Goal: Task Accomplishment & Management: Manage account settings

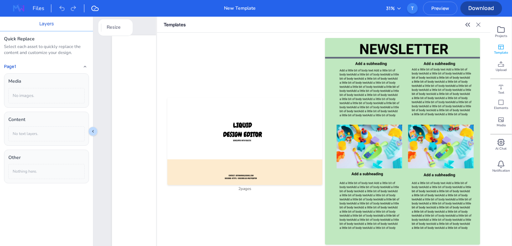
click at [479, 22] on icon at bounding box center [478, 24] width 7 height 7
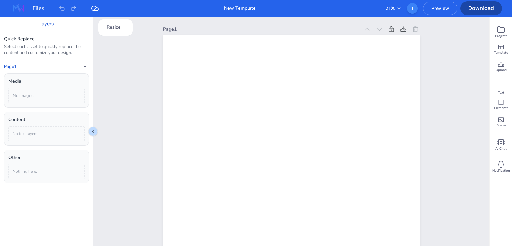
click at [15, 8] on img at bounding box center [18, 8] width 21 height 11
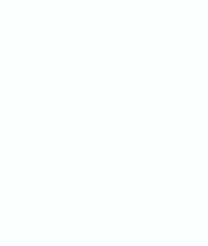
click at [208, 0] on html at bounding box center [104, 0] width 208 height 0
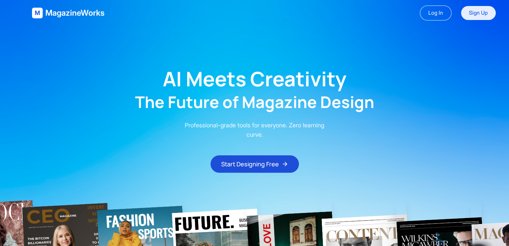
click at [472, 16] on link "Sign Up" at bounding box center [478, 13] width 35 height 14
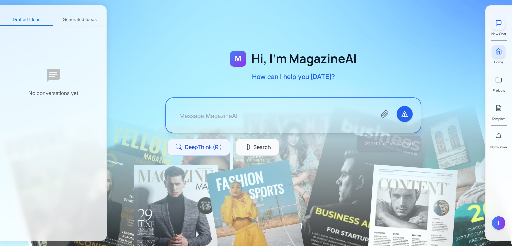
click at [502, 23] on icon at bounding box center [499, 23] width 5 height 5
click at [502, 25] on icon at bounding box center [499, 23] width 7 height 7
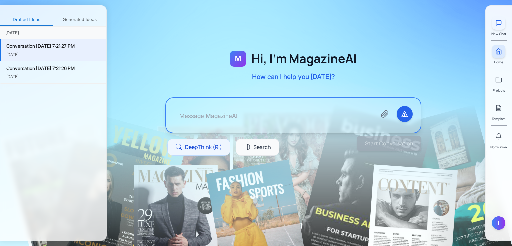
click at [500, 26] on button at bounding box center [498, 22] width 13 height 13
click at [43, 88] on div "Conversation [DATE] 7:21:26 PM" at bounding box center [53, 90] width 95 height 7
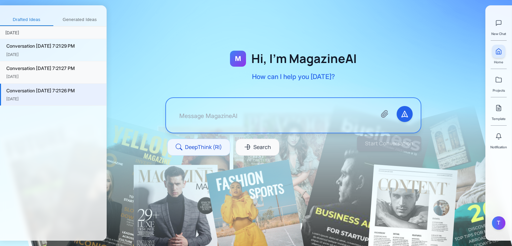
click at [43, 71] on div "Conversation 9/30/2025, 7:21:27 PM" at bounding box center [53, 68] width 95 height 7
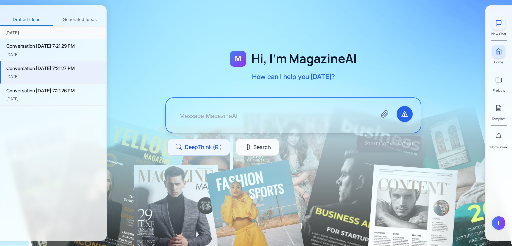
click at [496, 22] on icon at bounding box center [499, 23] width 7 height 7
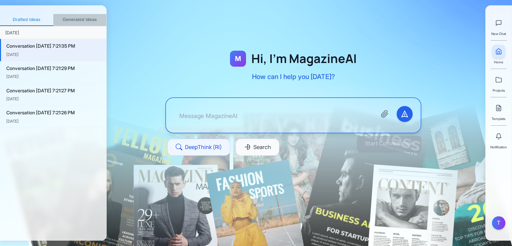
click at [79, 21] on button "Generated Ideas" at bounding box center [79, 20] width 53 height 12
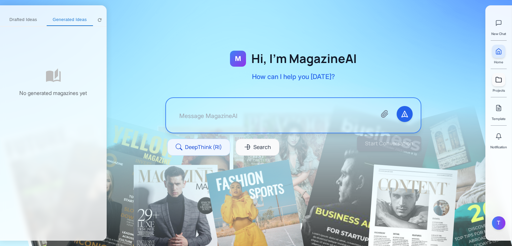
click at [498, 82] on icon at bounding box center [499, 79] width 7 height 7
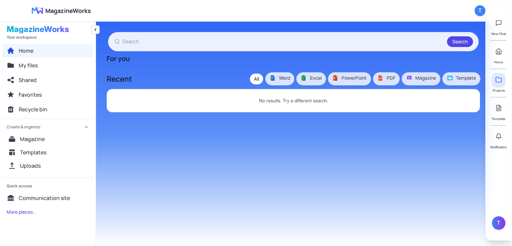
click at [96, 29] on icon "Collapse navigation" at bounding box center [95, 29] width 5 height 5
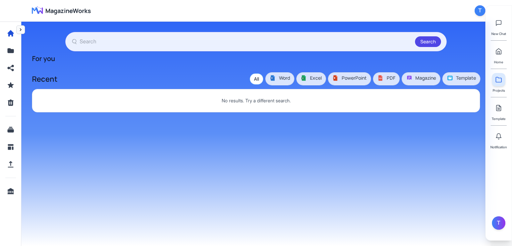
click at [21, 30] on icon "Expand navigation" at bounding box center [21, 29] width 2 height 3
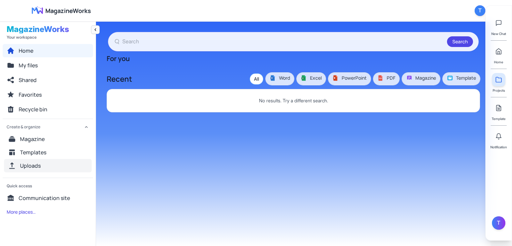
click at [40, 162] on span "Uploads" at bounding box center [30, 166] width 21 height 8
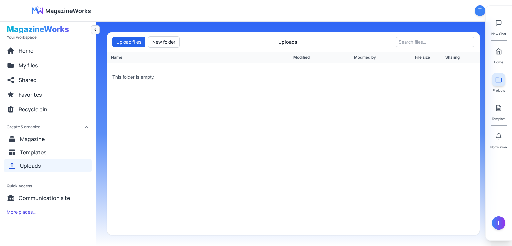
drag, startPoint x: 173, startPoint y: 40, endPoint x: 288, endPoint y: 50, distance: 115.9
click at [172, 40] on button "New folder" at bounding box center [164, 41] width 32 height 11
click at [149, 70] on span "Tasneem" at bounding box center [149, 71] width 23 height 9
click at [130, 45] on button "Upload files" at bounding box center [128, 42] width 33 height 11
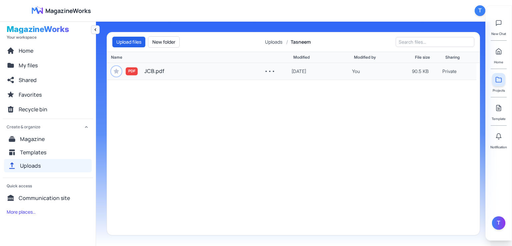
click at [153, 74] on span "JCB.pdf" at bounding box center [154, 71] width 20 height 9
click at [136, 42] on button "Upload files" at bounding box center [128, 42] width 33 height 11
click at [431, 45] on input "text" at bounding box center [435, 42] width 79 height 10
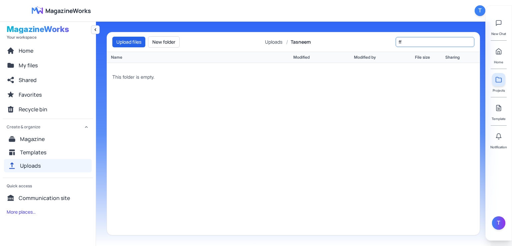
type input "f"
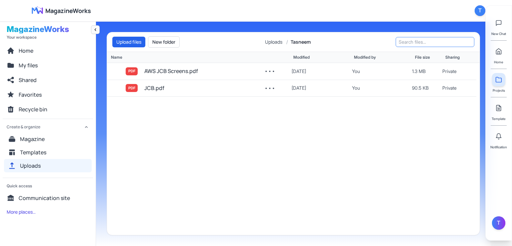
type input "a"
click at [269, 73] on button "•••" at bounding box center [270, 71] width 16 height 11
click at [268, 70] on button "•••" at bounding box center [270, 71] width 16 height 11
click at [269, 71] on button "•••" at bounding box center [270, 71] width 16 height 11
click at [277, 108] on button "Open / Preview" at bounding box center [293, 109] width 63 height 12
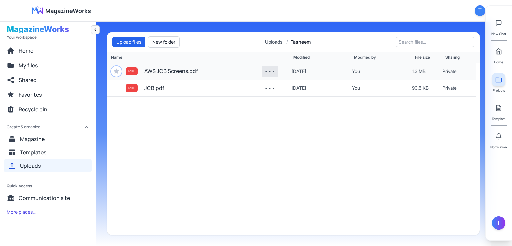
click at [270, 70] on button "•••" at bounding box center [270, 71] width 16 height 11
click at [274, 98] on button "Move…" at bounding box center [293, 97] width 63 height 12
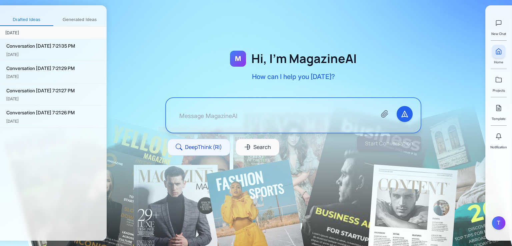
click at [261, 143] on div "Start Conversation" at bounding box center [283, 143] width 278 height 15
click at [257, 147] on div "Start Conversation" at bounding box center [283, 143] width 278 height 15
click at [211, 145] on div "Start Conversation" at bounding box center [283, 143] width 278 height 15
click at [237, 118] on textarea at bounding box center [272, 115] width 197 height 19
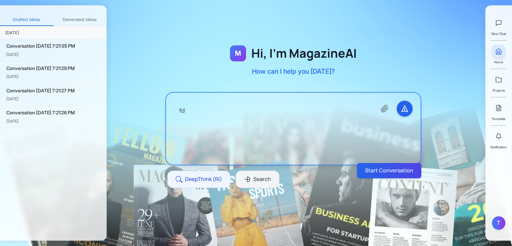
type textarea "f"
type textarea "g"
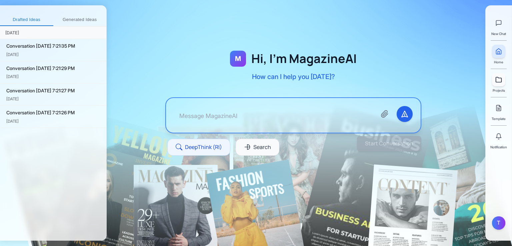
click at [497, 84] on link at bounding box center [498, 79] width 13 height 13
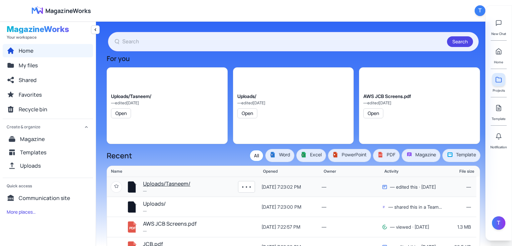
click at [179, 183] on button "Uploads/Tasneem/" at bounding box center [166, 184] width 47 height 9
click at [250, 118] on div "Uploads/ — edited 9/30/2025 Open" at bounding box center [293, 105] width 121 height 77
click at [250, 114] on button "Open" at bounding box center [247, 113] width 20 height 10
click at [386, 93] on div "AWS JCB Screens.pdf" at bounding box center [388, 96] width 48 height 7
click at [37, 165] on span "Uploads" at bounding box center [30, 166] width 21 height 8
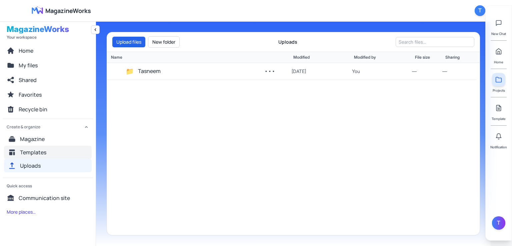
click at [41, 152] on span "Templates" at bounding box center [33, 152] width 26 height 8
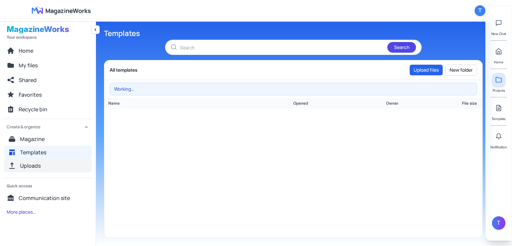
click at [37, 164] on span "Uploads" at bounding box center [30, 166] width 21 height 8
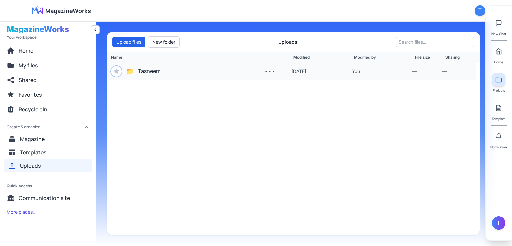
click at [150, 72] on span "Tasneem" at bounding box center [149, 71] width 23 height 9
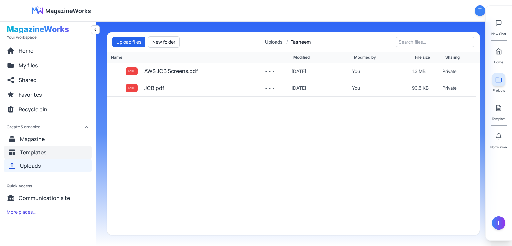
click at [41, 150] on span "Templates" at bounding box center [33, 152] width 26 height 8
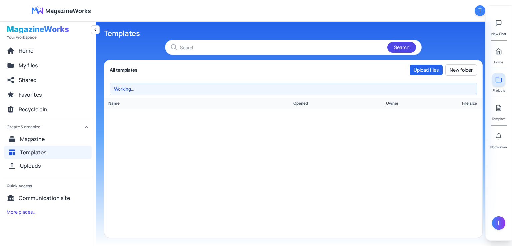
click at [158, 87] on div "Working…" at bounding box center [294, 89] width 368 height 13
click at [41, 135] on span "Magazine" at bounding box center [32, 139] width 25 height 8
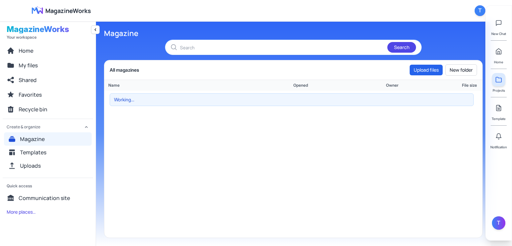
click at [161, 101] on div "Working…" at bounding box center [292, 99] width 364 height 13
click at [48, 148] on button "Templates" at bounding box center [48, 152] width 88 height 13
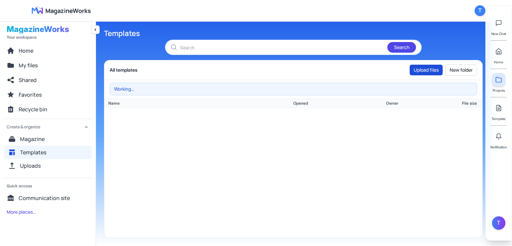
click at [415, 69] on button "Upload files" at bounding box center [426, 70] width 33 height 11
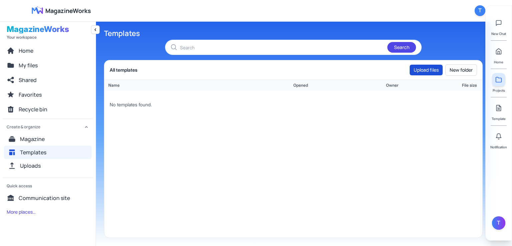
click at [430, 70] on button "Upload files" at bounding box center [426, 70] width 33 height 11
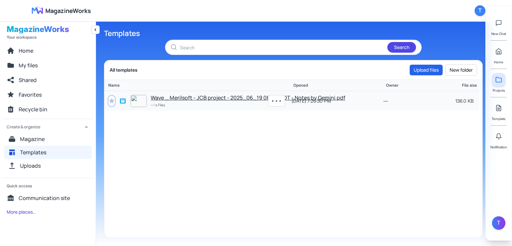
click at [252, 99] on button "Wave _ Merilsoft - JCB project - 2025_06_19 08_55 EDT - Notes by Gemini.pdf" at bounding box center [248, 98] width 195 height 9
click at [205, 94] on button "Wave _ Merilsoft - JCB project - 2025_06_19 08_55 EDT - Notes by Gemini.pdf" at bounding box center [248, 98] width 195 height 9
click at [277, 99] on button "•••" at bounding box center [276, 100] width 16 height 11
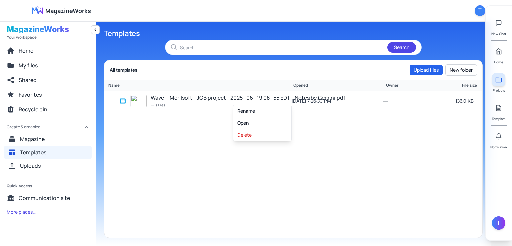
click at [215, 159] on div "Wave _ Merilsoft - JCB project - 2025_06_19 08_55 EDT - Notes by Gemini.pdf —'s…" at bounding box center [293, 164] width 378 height 147
click at [30, 50] on span "Home" at bounding box center [26, 51] width 15 height 8
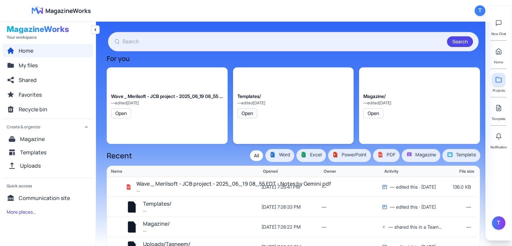
click at [252, 116] on button "Open" at bounding box center [247, 113] width 20 height 10
click at [35, 66] on span "My files" at bounding box center [28, 65] width 19 height 8
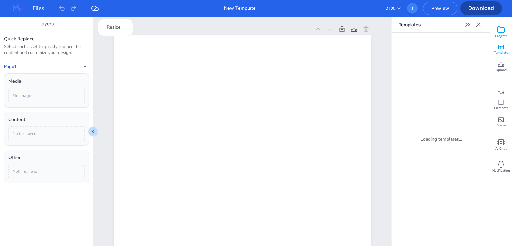
click at [502, 33] on icon at bounding box center [501, 30] width 8 height 8
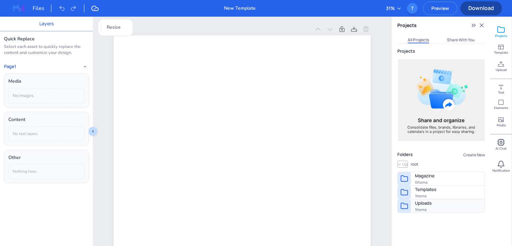
click at [430, 203] on span "Uploads" at bounding box center [423, 203] width 17 height 7
click at [471, 154] on button "Create New" at bounding box center [473, 155] width 23 height 6
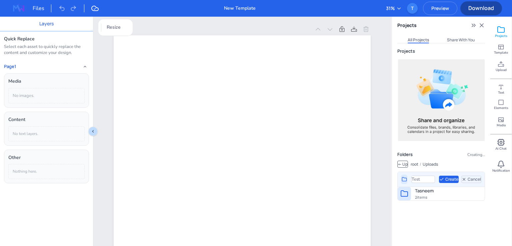
type input "Test"
click at [447, 178] on button "Create" at bounding box center [449, 179] width 20 height 7
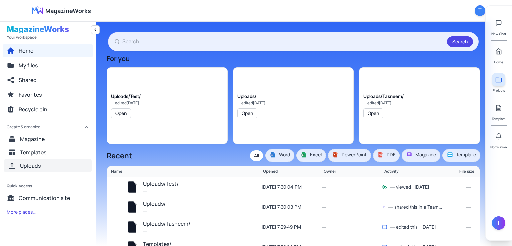
click at [36, 164] on span "Uploads" at bounding box center [30, 166] width 21 height 8
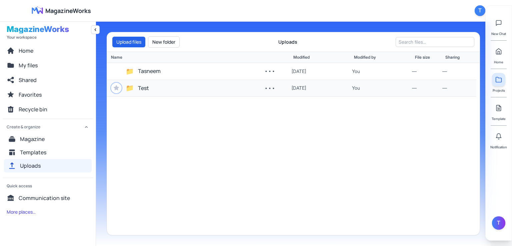
click at [146, 85] on span "Test" at bounding box center [143, 88] width 11 height 9
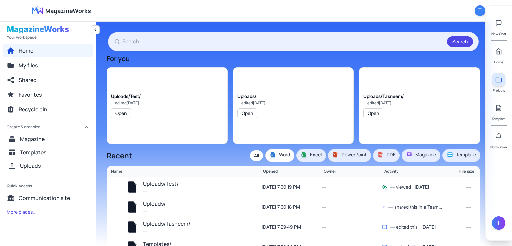
click at [282, 152] on span "Word" at bounding box center [280, 154] width 20 height 7
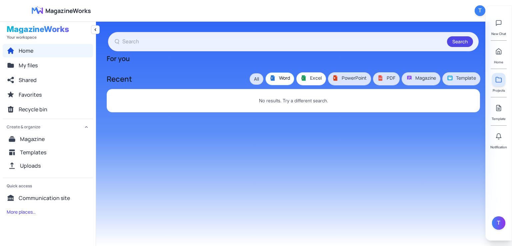
click at [310, 78] on span "Excel" at bounding box center [311, 78] width 21 height 7
click at [384, 77] on span "PDF PDF" at bounding box center [387, 78] width 18 height 7
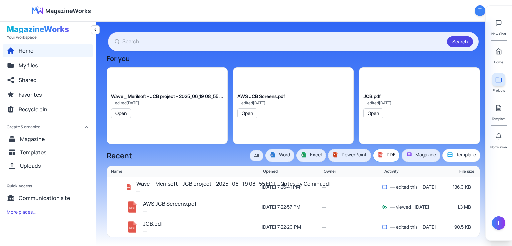
click at [458, 155] on span "Template" at bounding box center [461, 154] width 29 height 7
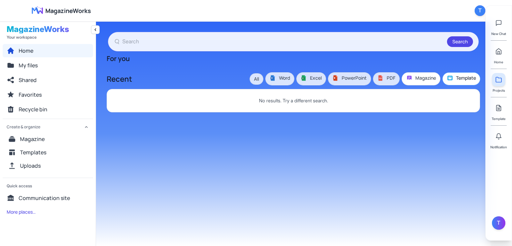
click at [416, 78] on span "Magazine" at bounding box center [421, 78] width 30 height 7
click at [261, 77] on button "All" at bounding box center [256, 79] width 13 height 11
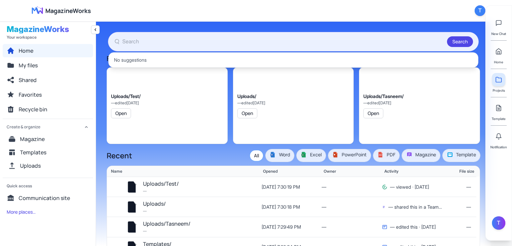
click at [212, 40] on input "text" at bounding box center [283, 41] width 322 height 9
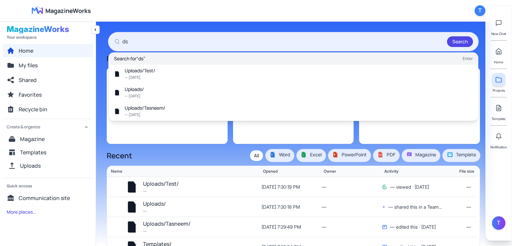
type input "d"
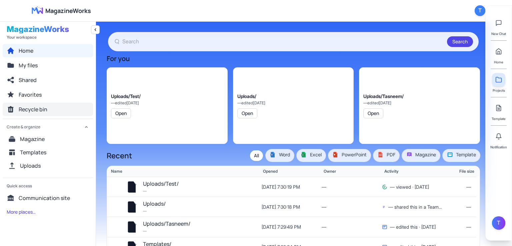
click at [29, 107] on span "Recycle bin" at bounding box center [33, 109] width 29 height 8
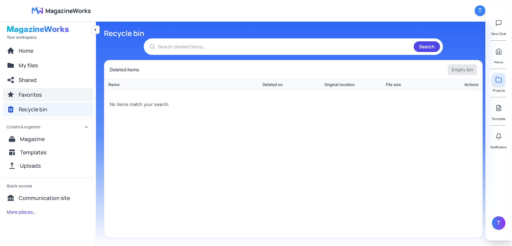
click at [33, 94] on span "Favorites" at bounding box center [30, 95] width 23 height 8
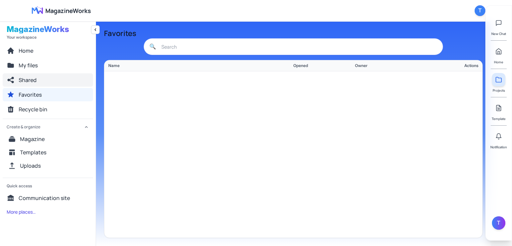
click at [35, 79] on span "Shared" at bounding box center [28, 80] width 18 height 8
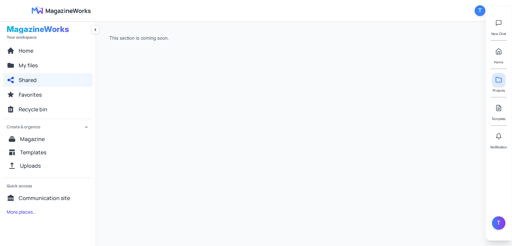
click at [35, 72] on nav "Home My files Shared Favorites Recycle bin" at bounding box center [48, 80] width 90 height 72
click at [35, 69] on span "My files" at bounding box center [28, 65] width 19 height 8
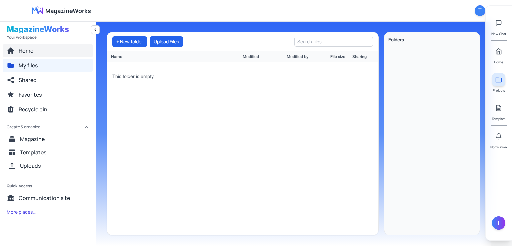
click at [33, 51] on span "Home" at bounding box center [26, 51] width 15 height 8
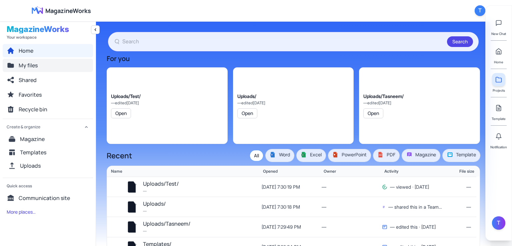
click at [32, 60] on button "My files" at bounding box center [48, 65] width 90 height 13
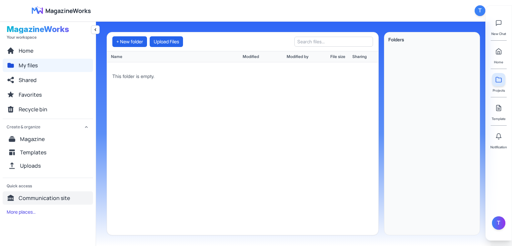
click at [37, 199] on span "Communication site" at bounding box center [44, 198] width 51 height 8
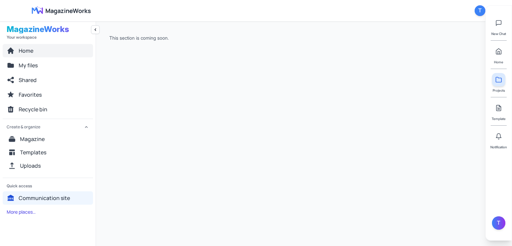
click at [32, 50] on span "Home" at bounding box center [26, 51] width 15 height 8
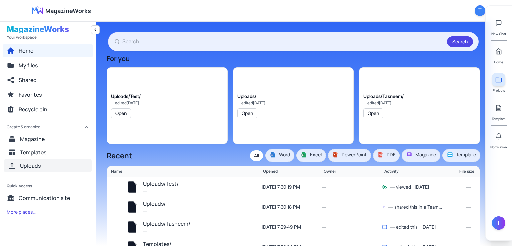
click at [41, 166] on button "Uploads" at bounding box center [48, 165] width 88 height 13
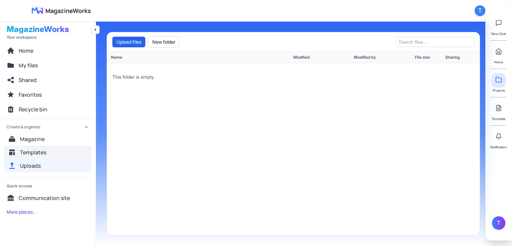
click at [37, 158] on button "Templates" at bounding box center [48, 152] width 88 height 13
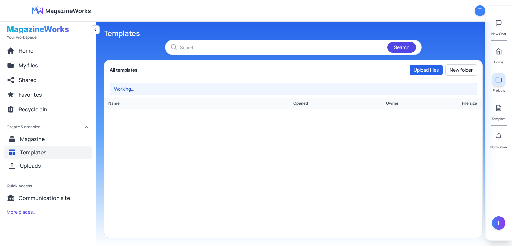
click at [28, 147] on button "Templates" at bounding box center [48, 152] width 88 height 13
click at [29, 141] on span "Magazine" at bounding box center [32, 139] width 25 height 8
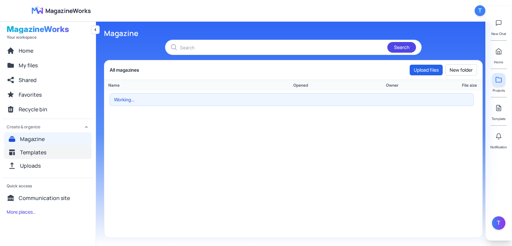
click at [33, 155] on span "Templates" at bounding box center [33, 152] width 26 height 8
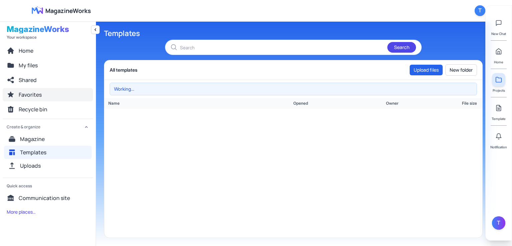
click at [29, 96] on span "Favorites" at bounding box center [30, 95] width 23 height 8
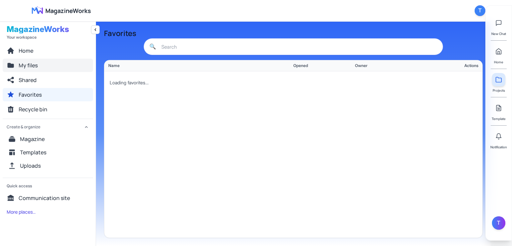
click at [31, 67] on span "My files" at bounding box center [28, 65] width 19 height 8
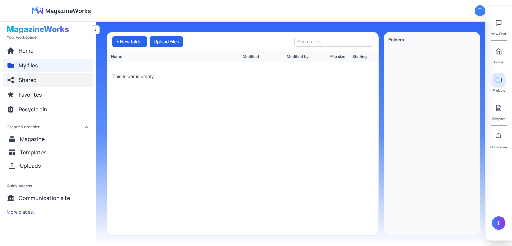
click at [18, 79] on button "Shared" at bounding box center [48, 79] width 90 height 13
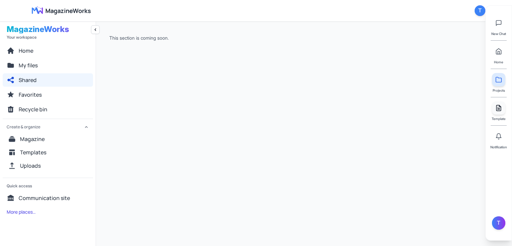
click at [502, 105] on icon at bounding box center [499, 108] width 7 height 7
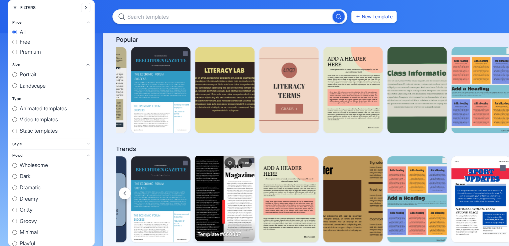
scroll to position [0, 1202]
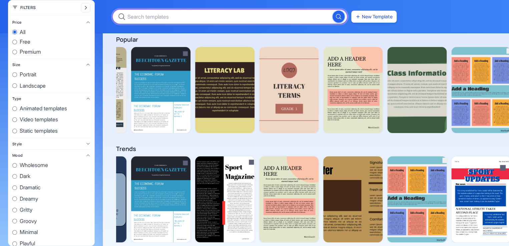
drag, startPoint x: 176, startPoint y: 20, endPoint x: 160, endPoint y: 16, distance: 17.2
click at [160, 16] on input "Search templates" at bounding box center [229, 16] width 235 height 15
click at [333, 11] on button "Search" at bounding box center [339, 17] width 12 height 12
type input "s"
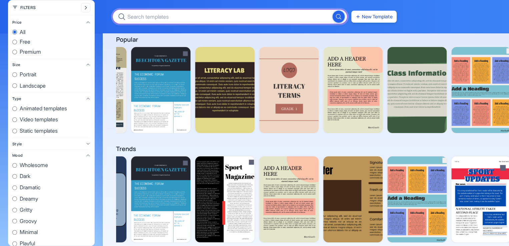
click at [160, 16] on input "Search templates" at bounding box center [229, 16] width 235 height 15
type input "sports"
click at [333, 11] on button "Search" at bounding box center [339, 17] width 12 height 12
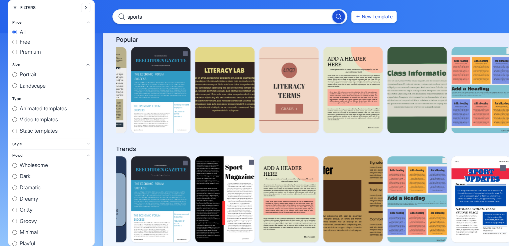
click at [336, 17] on icon "Search" at bounding box center [338, 16] width 7 height 7
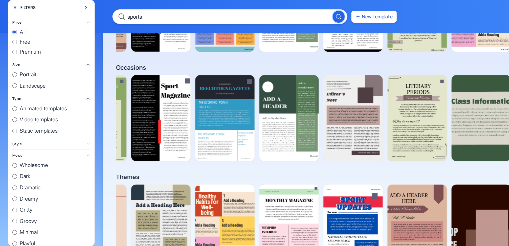
scroll to position [0, 0]
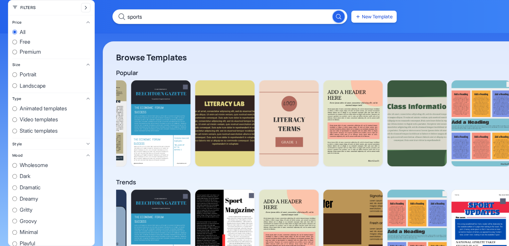
click at [14, 109] on input "Animated templates" at bounding box center [14, 108] width 5 height 5
radio input "true"
click at [12, 120] on input "Video templates" at bounding box center [14, 119] width 5 height 5
radio input "true"
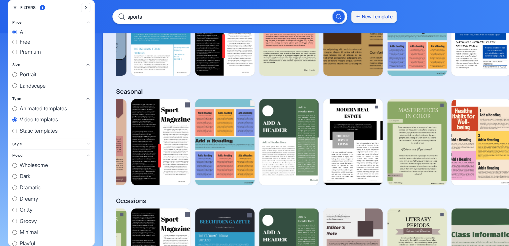
click at [370, 15] on button "New Template" at bounding box center [373, 17] width 45 height 12
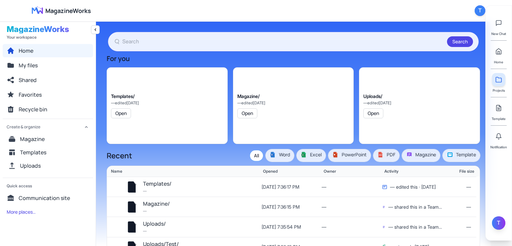
click at [502, 225] on div "T" at bounding box center [498, 222] width 13 height 13
click at [446, 214] on link "Profile" at bounding box center [458, 214] width 63 height 12
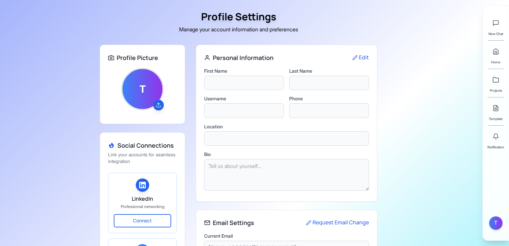
type input "Tasneem"
click at [156, 103] on icon at bounding box center [158, 104] width 5 height 5
click at [233, 99] on label "Username" at bounding box center [244, 98] width 80 height 7
click at [356, 54] on button "Edit" at bounding box center [360, 57] width 17 height 9
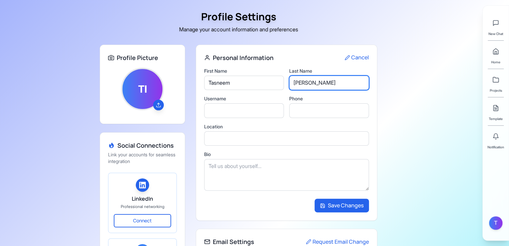
drag, startPoint x: 325, startPoint y: 83, endPoint x: 289, endPoint y: 84, distance: 36.4
click at [289, 84] on div "First Name Tasneem Last Name Ibne Alam Username Phone Location Bio" at bounding box center [286, 131] width 165 height 126
type input "Sakif"
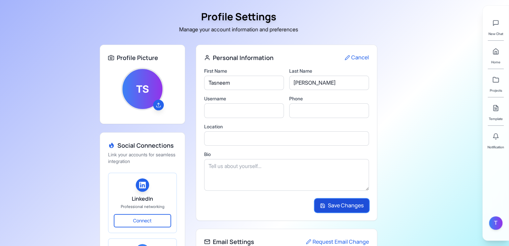
click at [352, 202] on button "Save Changes" at bounding box center [342, 206] width 54 height 14
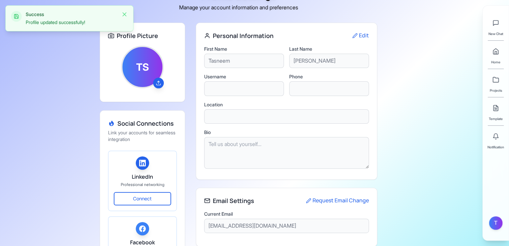
scroll to position [33, 0]
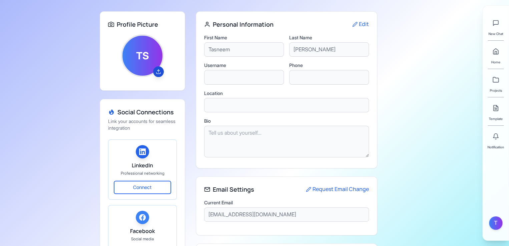
click at [160, 70] on icon at bounding box center [158, 71] width 5 height 5
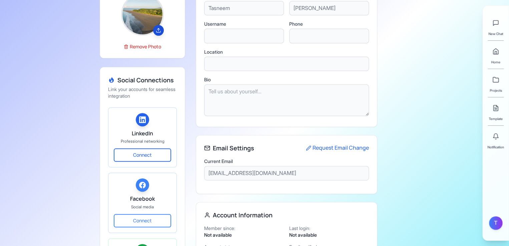
scroll to position [241, 0]
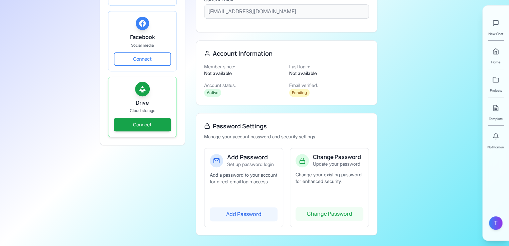
click at [140, 118] on button "Connect" at bounding box center [142, 124] width 57 height 13
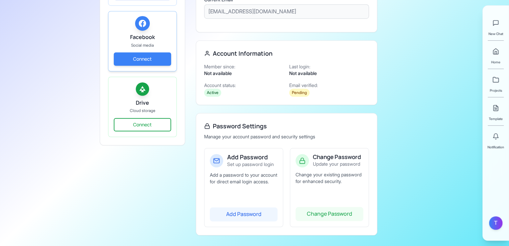
click at [148, 56] on button "Connect" at bounding box center [142, 58] width 57 height 13
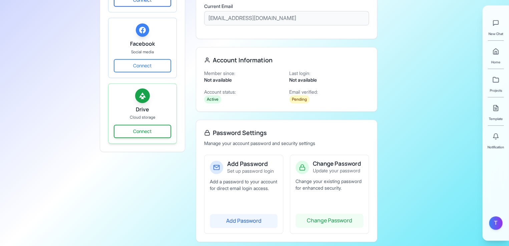
scroll to position [108, 0]
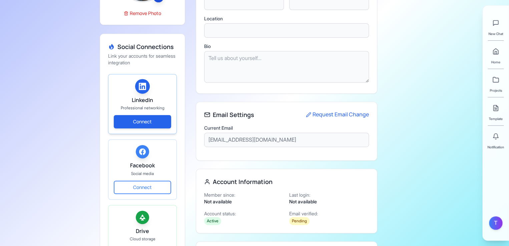
click at [152, 118] on button "Connect" at bounding box center [142, 121] width 57 height 13
click at [143, 119] on button "Connect" at bounding box center [142, 121] width 57 height 13
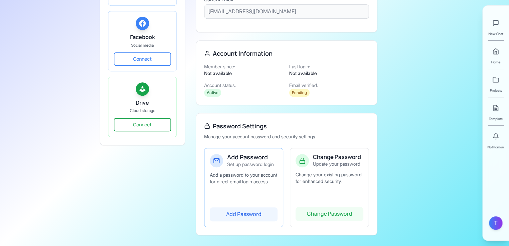
scroll to position [0, 0]
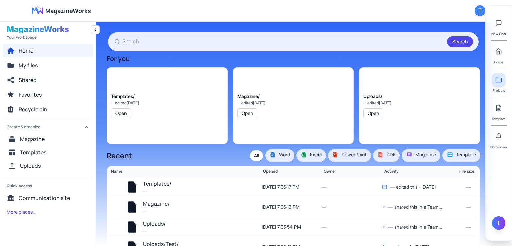
click at [496, 222] on div "T" at bounding box center [498, 222] width 13 height 13
click at [469, 213] on link "Profile" at bounding box center [458, 214] width 63 height 12
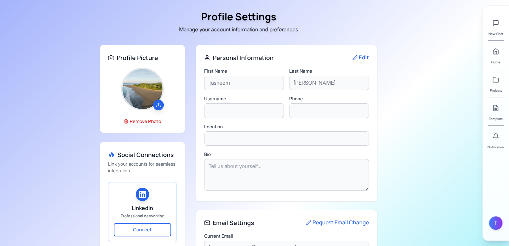
scroll to position [33, 0]
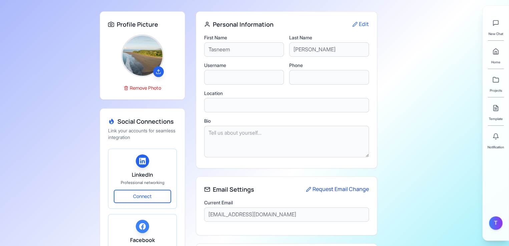
click at [327, 187] on button "Request Email Change" at bounding box center [337, 189] width 63 height 9
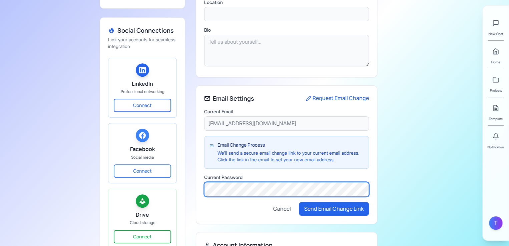
scroll to position [167, 0]
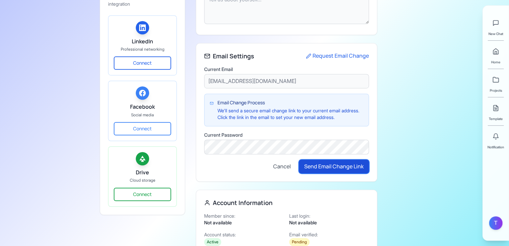
click at [339, 164] on button "Send Email Change Link" at bounding box center [334, 167] width 70 height 14
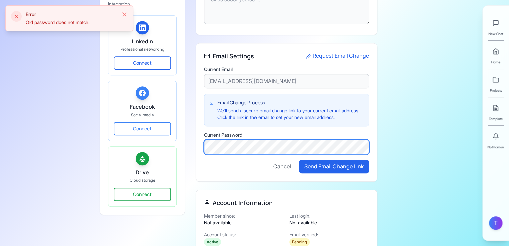
click at [192, 146] on div "Profile Picture Remove Photo Social Connections Link your accounts for seamless…" at bounding box center [239, 131] width 278 height 507
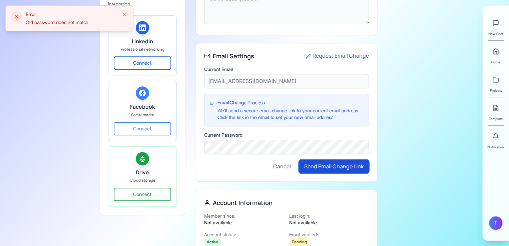
click at [330, 163] on button "Send Email Change Link" at bounding box center [334, 167] width 70 height 14
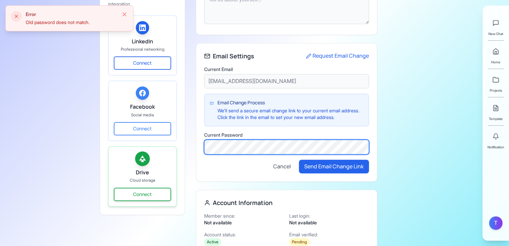
click at [159, 147] on div "Profile Picture Remove Photo Social Connections Link your accounts for seamless…" at bounding box center [239, 131] width 278 height 507
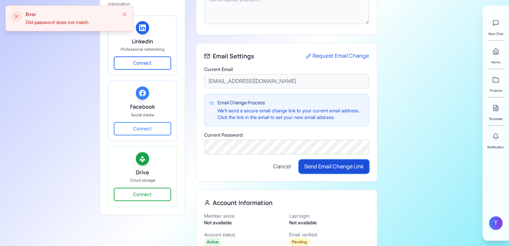
click at [318, 168] on button "Send Email Change Link" at bounding box center [334, 167] width 70 height 14
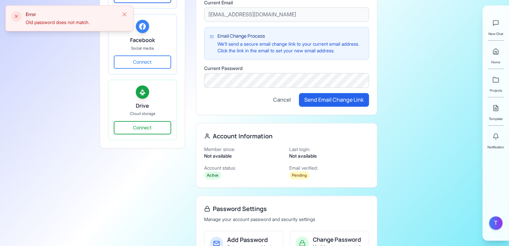
scroll to position [321, 0]
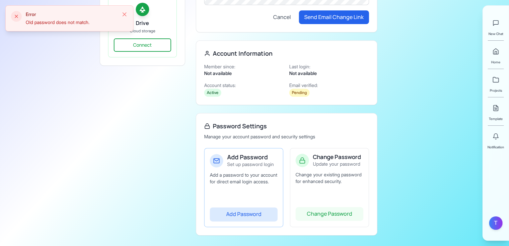
click at [251, 214] on button "Add Password" at bounding box center [244, 214] width 68 height 14
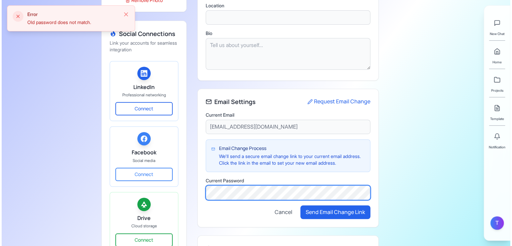
scroll to position [0, 0]
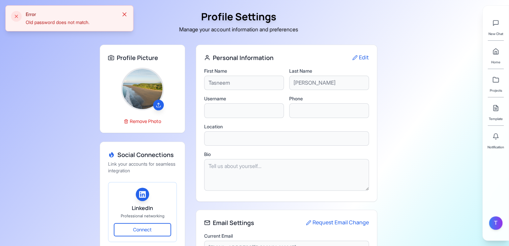
click at [126, 12] on icon at bounding box center [124, 14] width 7 height 7
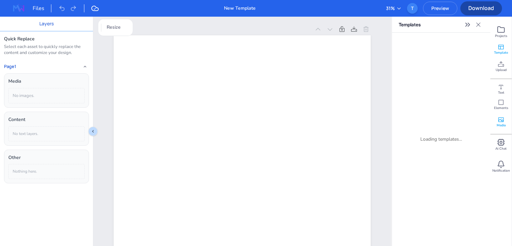
click at [504, 121] on icon at bounding box center [501, 119] width 5 height 5
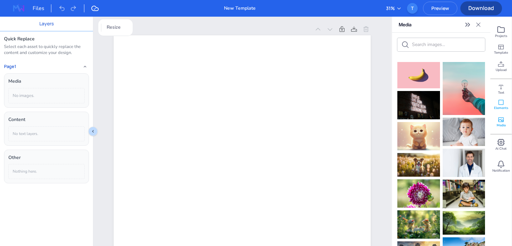
drag, startPoint x: 502, startPoint y: 106, endPoint x: 498, endPoint y: 106, distance: 4.0
click at [501, 105] on div "Elements" at bounding box center [501, 104] width 21 height 17
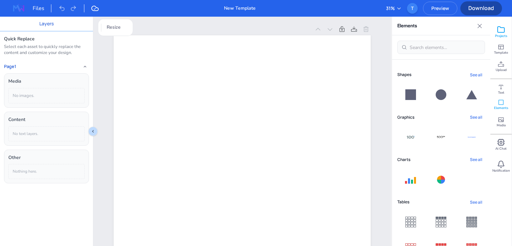
click at [504, 34] on span "Projects" at bounding box center [501, 36] width 12 height 5
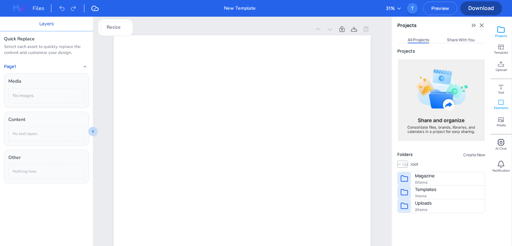
drag, startPoint x: 507, startPoint y: 94, endPoint x: 498, endPoint y: 105, distance: 14.7
click at [507, 94] on div "Text" at bounding box center [501, 87] width 21 height 17
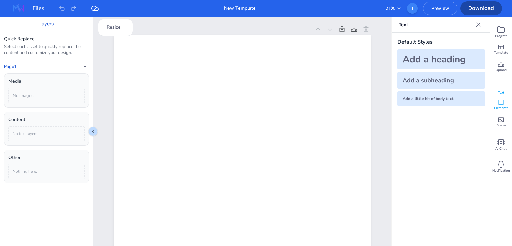
click at [499, 104] on icon at bounding box center [501, 102] width 5 height 5
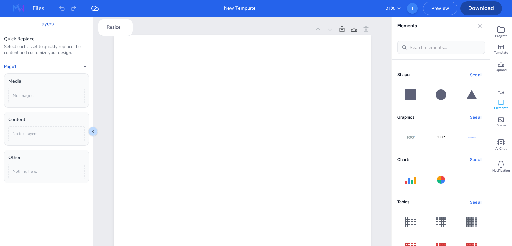
click at [475, 72] on button "See all" at bounding box center [477, 74] width 18 height 9
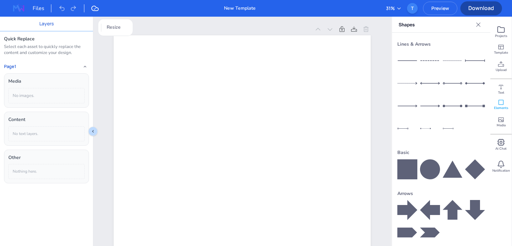
click at [477, 24] on icon at bounding box center [478, 24] width 7 height 7
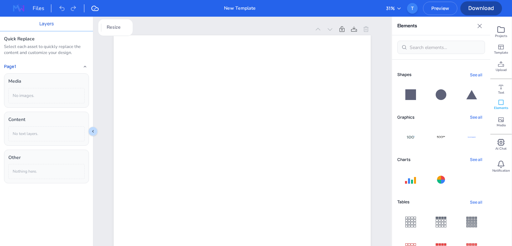
click at [469, 119] on button "See all" at bounding box center [477, 117] width 18 height 9
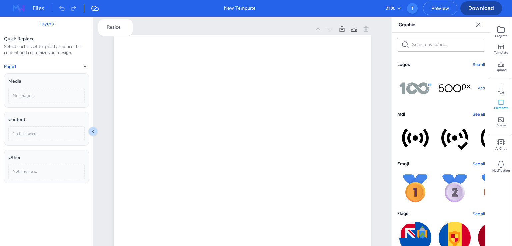
click at [442, 44] on input "text" at bounding box center [446, 44] width 69 height 6
type input "100"
click at [478, 24] on icon "Close" at bounding box center [479, 24] width 4 height 4
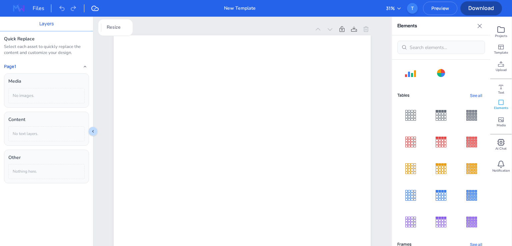
scroll to position [148, 0]
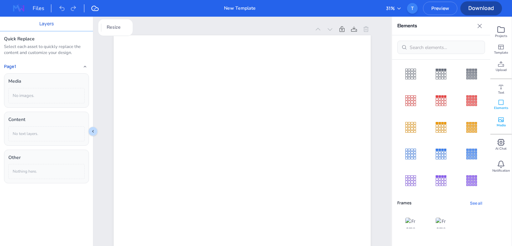
click at [501, 126] on span "Media" at bounding box center [501, 125] width 9 height 5
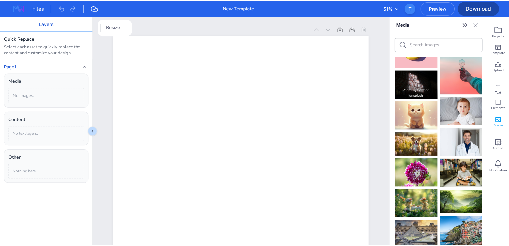
scroll to position [0, 0]
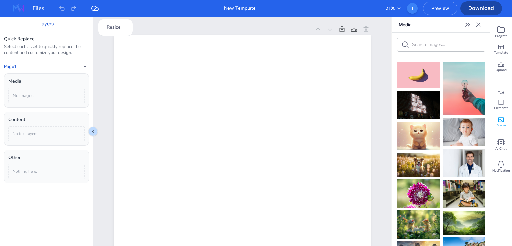
click at [429, 45] on input "text" at bounding box center [446, 44] width 69 height 6
type input "N"
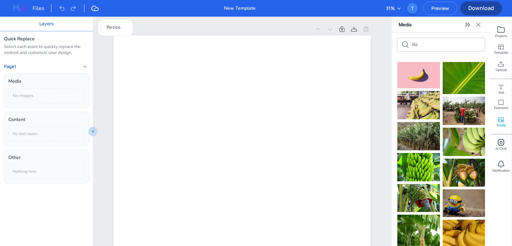
type input "B"
click at [466, 21] on icon "Expand" at bounding box center [468, 25] width 8 height 8
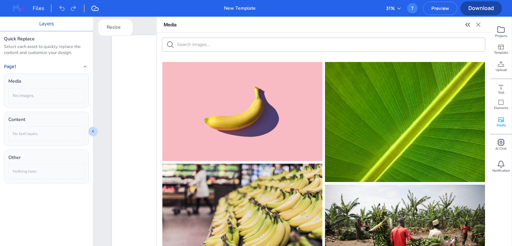
click at [467, 24] on icon "Collapse" at bounding box center [467, 24] width 2 height 3
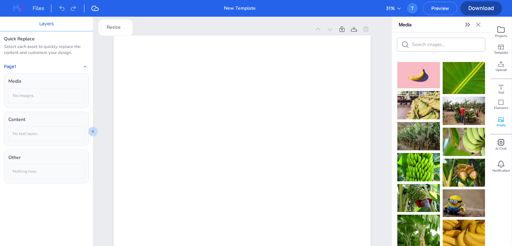
click at [478, 23] on icon "Close" at bounding box center [478, 24] width 7 height 7
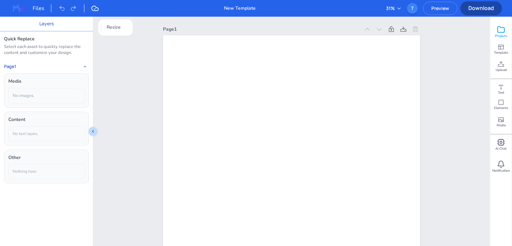
click at [504, 30] on icon at bounding box center [501, 30] width 8 height 8
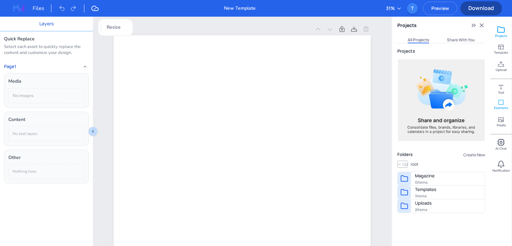
click at [505, 106] on span "Elements" at bounding box center [501, 108] width 14 height 5
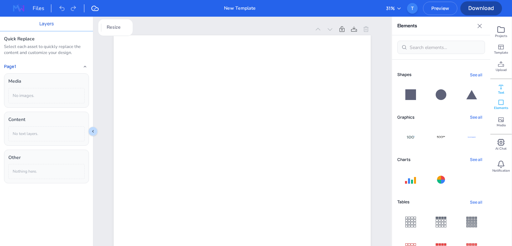
click at [502, 86] on icon at bounding box center [501, 87] width 7 height 7
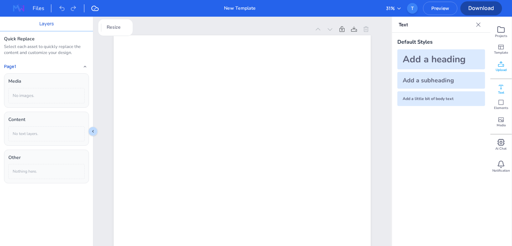
click at [501, 68] on span "Upload" at bounding box center [501, 70] width 11 height 5
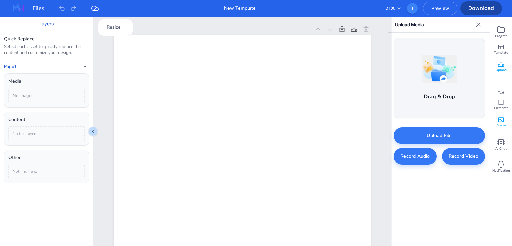
click at [507, 121] on div "Media" at bounding box center [501, 121] width 21 height 17
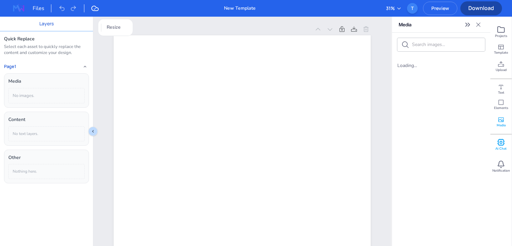
click at [505, 150] on span "Ai Chat" at bounding box center [501, 148] width 11 height 5
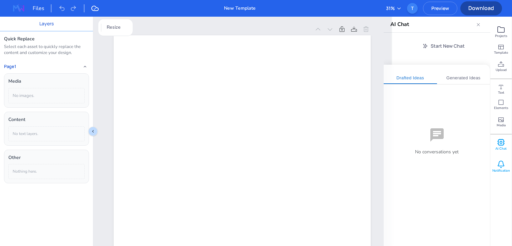
click at [504, 167] on icon at bounding box center [501, 164] width 8 height 8
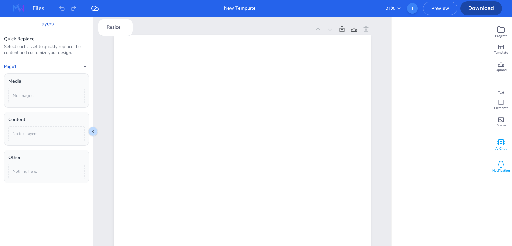
click at [502, 143] on icon at bounding box center [501, 142] width 8 height 8
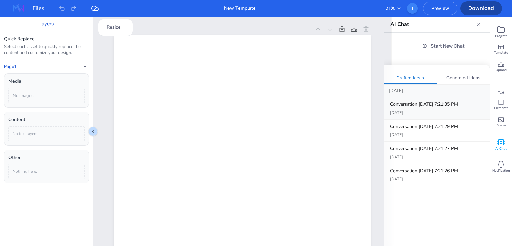
click at [428, 111] on div "Sep 30" at bounding box center [437, 113] width 95 height 6
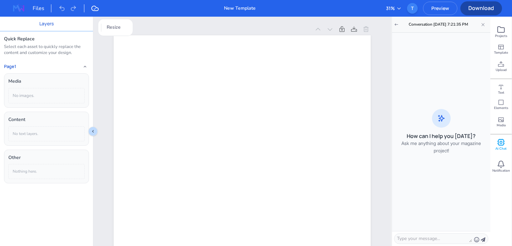
click at [455, 79] on div "How can I help you today? Ask me anything about your magazine project!" at bounding box center [442, 132] width 96 height 196
click at [423, 236] on textarea at bounding box center [434, 238] width 75 height 7
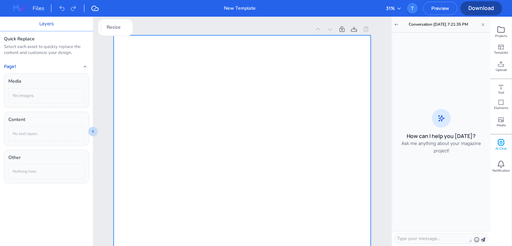
click at [215, 146] on div at bounding box center [242, 217] width 257 height 364
click at [409, 7] on div "T" at bounding box center [412, 8] width 11 height 11
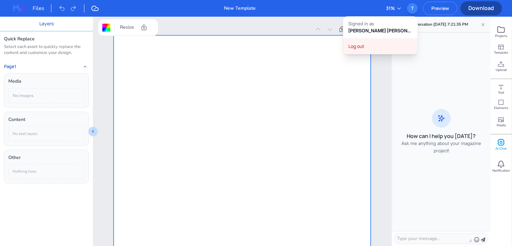
click at [389, 43] on button "Log out" at bounding box center [380, 46] width 75 height 15
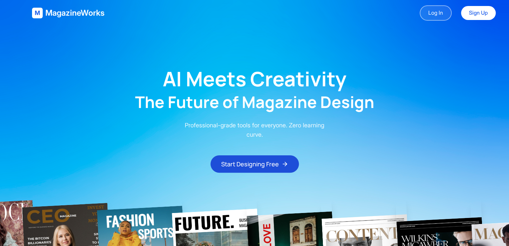
click at [439, 17] on link "Log In" at bounding box center [436, 12] width 32 height 15
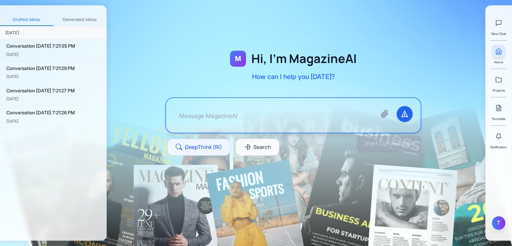
click at [495, 221] on div "T" at bounding box center [498, 222] width 13 height 13
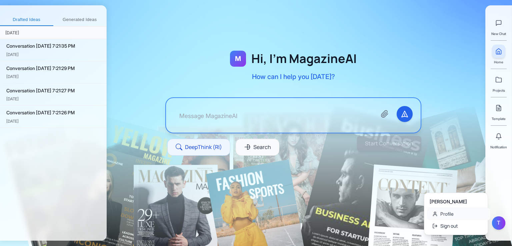
click at [462, 216] on link "Profile" at bounding box center [458, 214] width 63 height 12
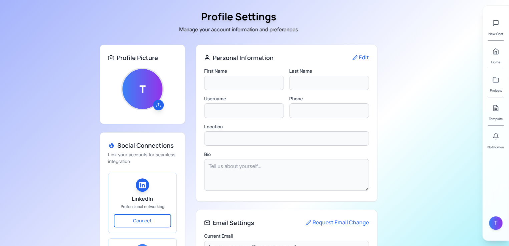
type input "Tasneem"
type input "Sakif"
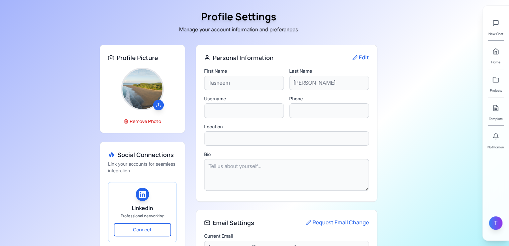
click at [500, 223] on div "T" at bounding box center [495, 222] width 13 height 13
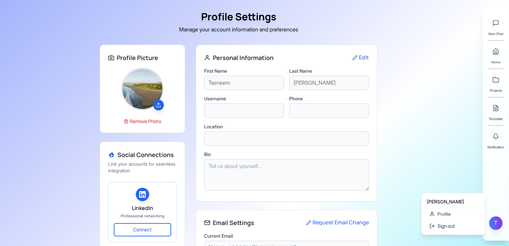
click at [500, 223] on div "T" at bounding box center [495, 222] width 13 height 13
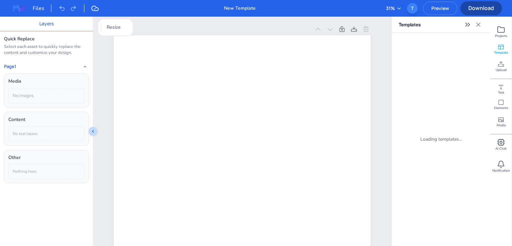
click at [413, 7] on div "T" at bounding box center [412, 8] width 11 height 11
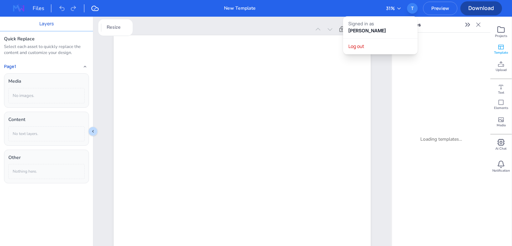
click at [413, 7] on div "T" at bounding box center [412, 8] width 11 height 11
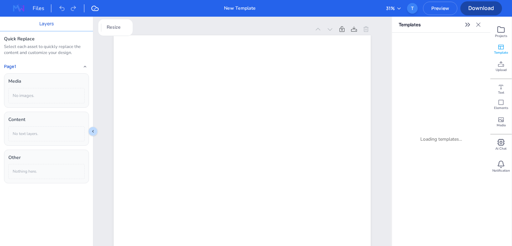
click at [17, 7] on img at bounding box center [18, 8] width 21 height 11
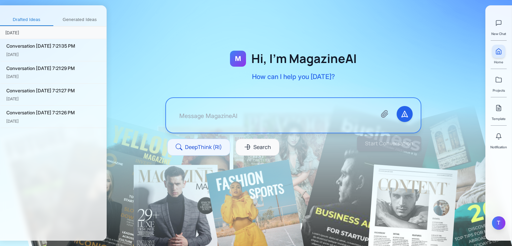
click at [496, 221] on div "T" at bounding box center [498, 222] width 13 height 13
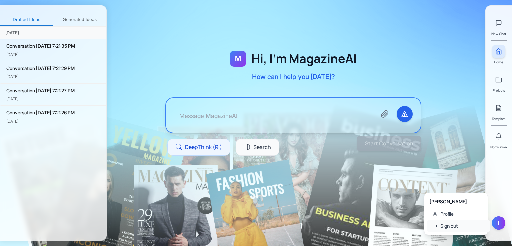
click at [477, 224] on button "Sign out" at bounding box center [458, 226] width 63 height 12
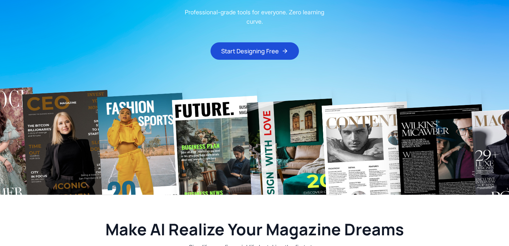
scroll to position [33, 0]
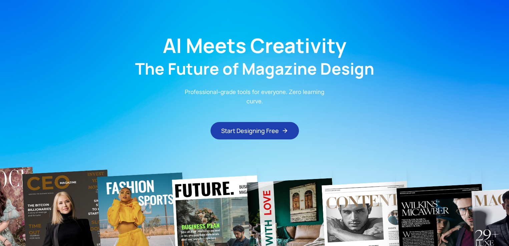
click at [265, 130] on button "Start Designing Free" at bounding box center [254, 130] width 88 height 17
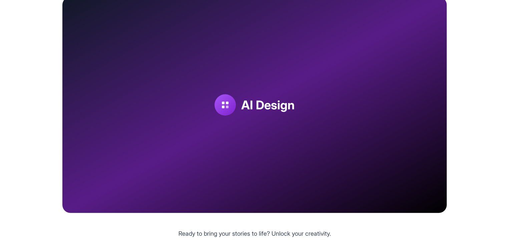
scroll to position [1001, 0]
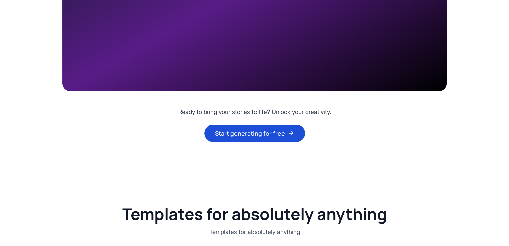
click at [290, 134] on icon at bounding box center [291, 133] width 7 height 7
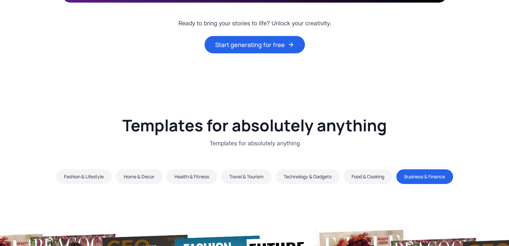
scroll to position [1167, 0]
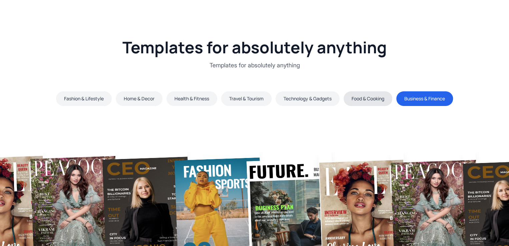
click at [380, 102] on button "Food & Cooking" at bounding box center [368, 98] width 49 height 15
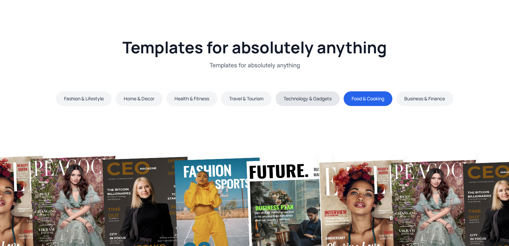
click at [300, 100] on button "Technology & Gadgets" at bounding box center [308, 98] width 64 height 15
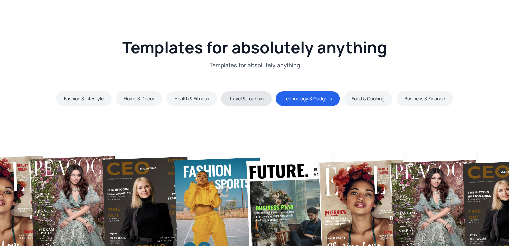
click at [252, 98] on button "Travel & Tourism" at bounding box center [246, 98] width 50 height 15
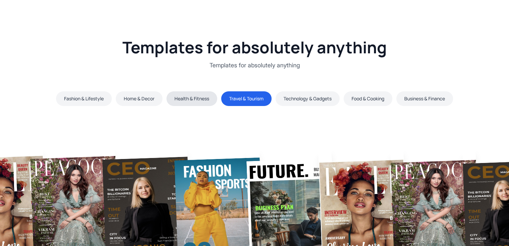
click at [186, 101] on button "Health & Fitness" at bounding box center [191, 98] width 51 height 15
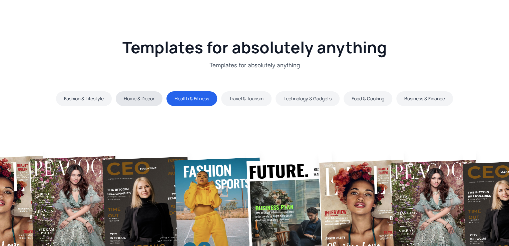
click at [131, 101] on button "Home & Decor" at bounding box center [139, 98] width 47 height 15
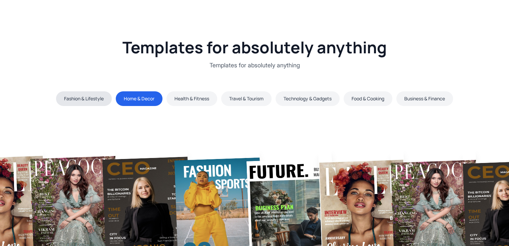
click at [81, 101] on button "Fashion & Lifestyle" at bounding box center [84, 98] width 56 height 15
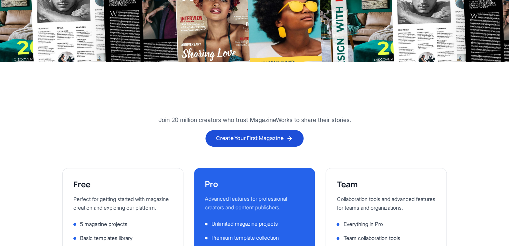
click at [269, 136] on button "Create Your First Magazine" at bounding box center [254, 138] width 98 height 17
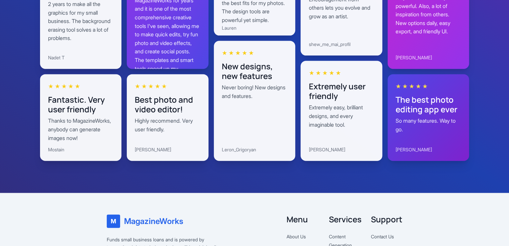
scroll to position [2154, 0]
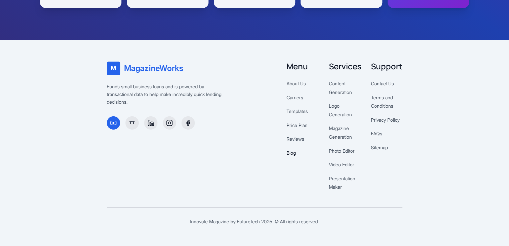
click at [293, 152] on link "Blog" at bounding box center [291, 153] width 9 height 6
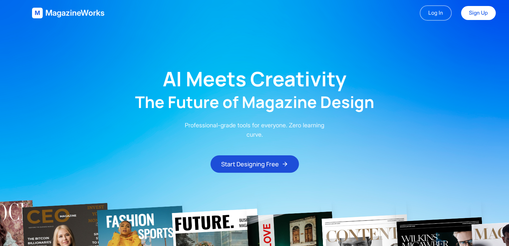
click at [295, 138] on p "Professional-grade tools for everyone. Zero learning curve." at bounding box center [254, 130] width 149 height 19
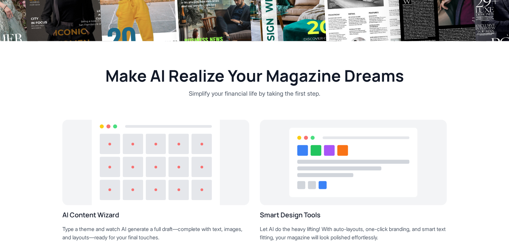
scroll to position [2154, 0]
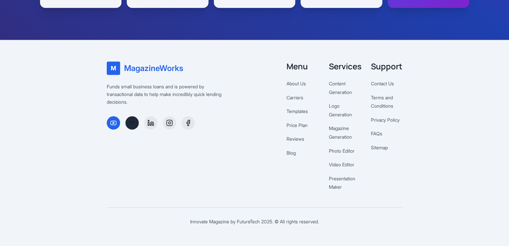
click at [128, 123] on div "TT" at bounding box center [131, 122] width 13 height 13
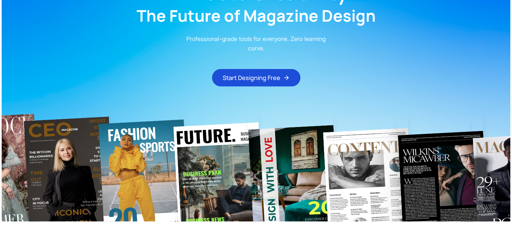
scroll to position [0, 0]
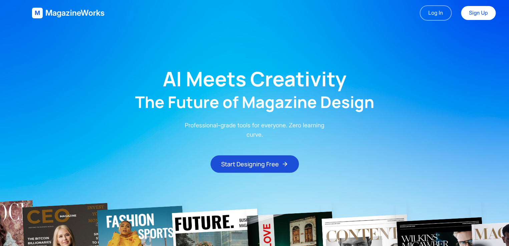
click at [83, 12] on span "MagazineWorks" at bounding box center [74, 13] width 59 height 11
click at [440, 11] on link "Log In" at bounding box center [436, 12] width 32 height 15
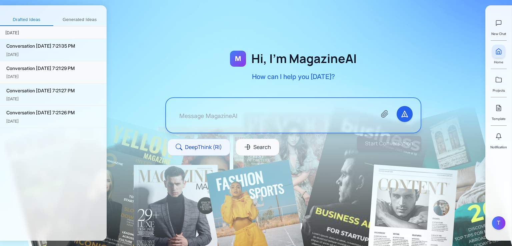
click at [73, 59] on div "Conversation [DATE] 7:21:35 PM [DATE]" at bounding box center [53, 50] width 106 height 22
click at [71, 71] on div "Conversation [DATE] 7:21:29 PM" at bounding box center [53, 68] width 95 height 7
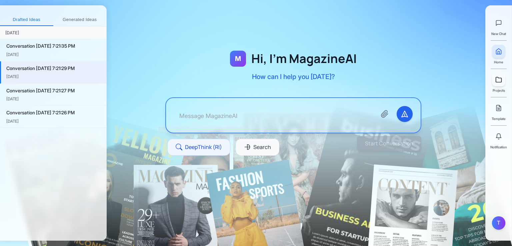
click at [502, 81] on icon at bounding box center [499, 79] width 7 height 7
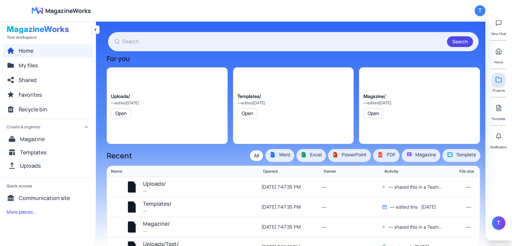
click at [43, 11] on img at bounding box center [37, 10] width 21 height 11
